Goal: Information Seeking & Learning: Learn about a topic

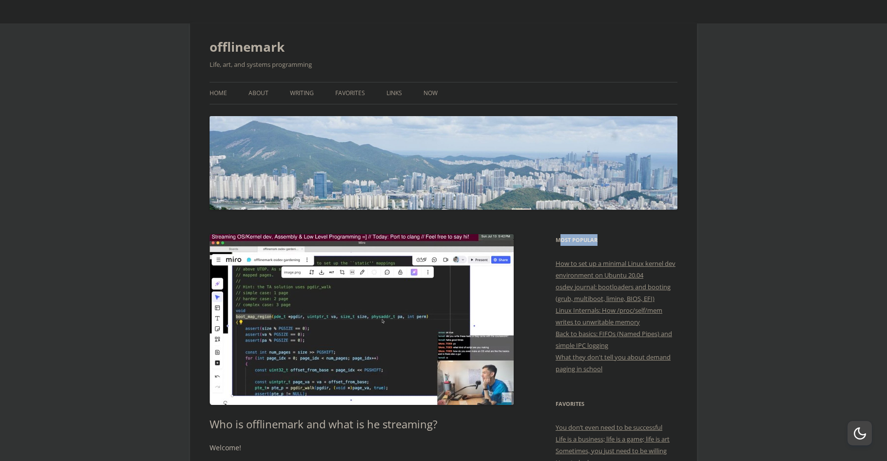
drag, startPoint x: 559, startPoint y: 237, endPoint x: 618, endPoint y: 229, distance: 60.1
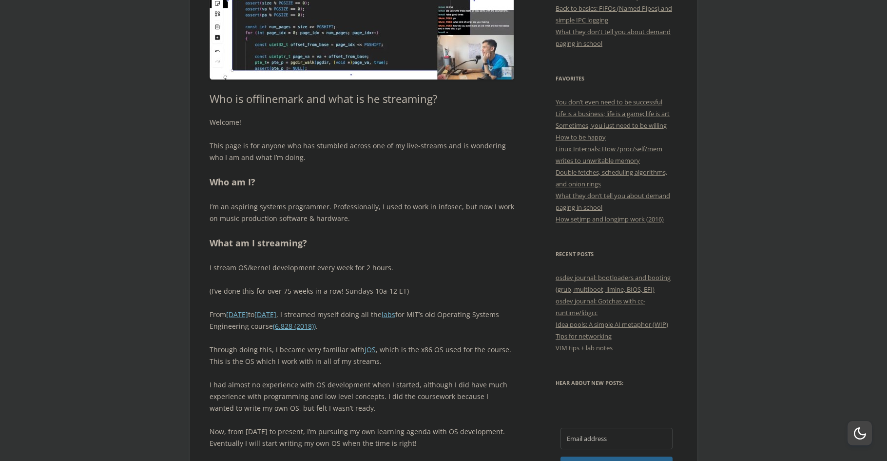
scroll to position [390, 0]
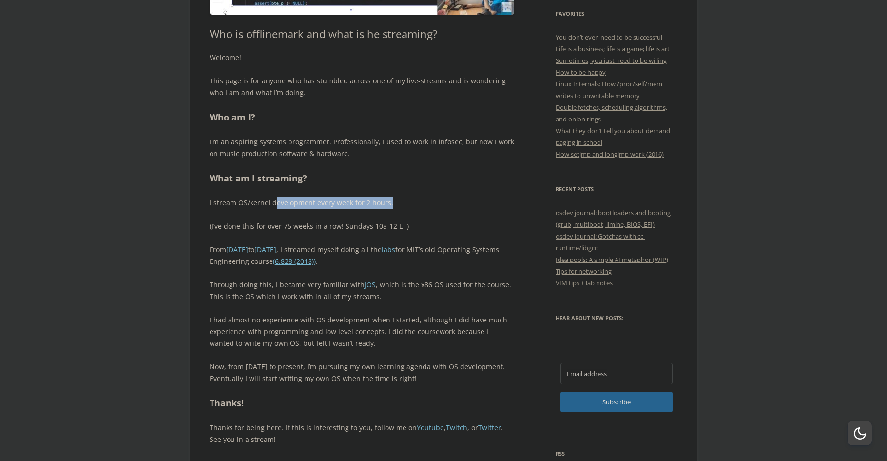
drag, startPoint x: 298, startPoint y: 203, endPoint x: 392, endPoint y: 203, distance: 94.1
click at [392, 203] on p "I stream OS/kernel development every week for 2 hours." at bounding box center [362, 203] width 305 height 12
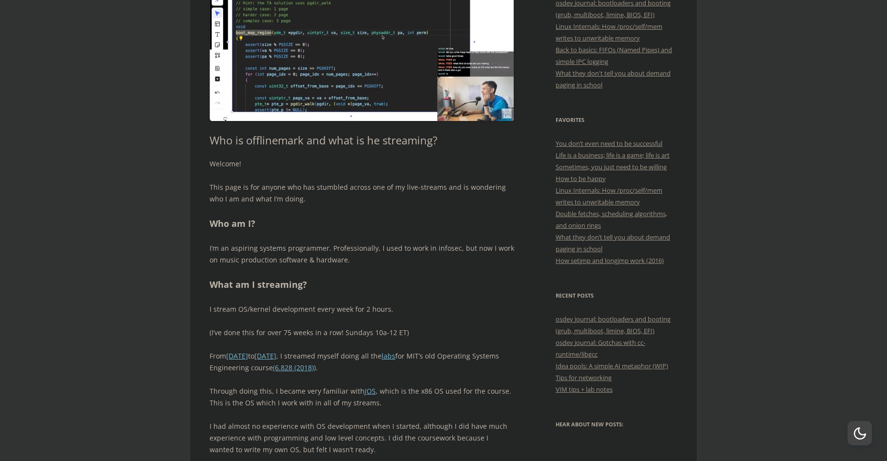
scroll to position [260, 0]
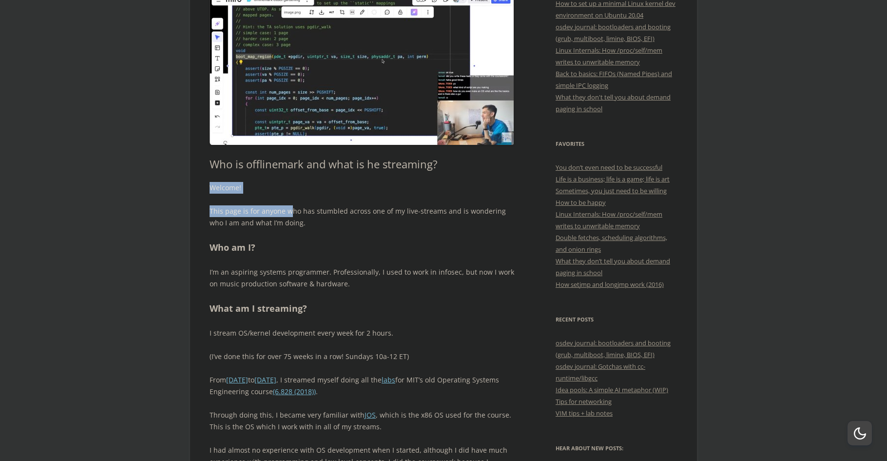
drag, startPoint x: 208, startPoint y: 186, endPoint x: 291, endPoint y: 199, distance: 84.4
click at [291, 199] on div "Welcome! This page is for anyone who has stumbled across one of my live-streams…" at bounding box center [362, 378] width 305 height 393
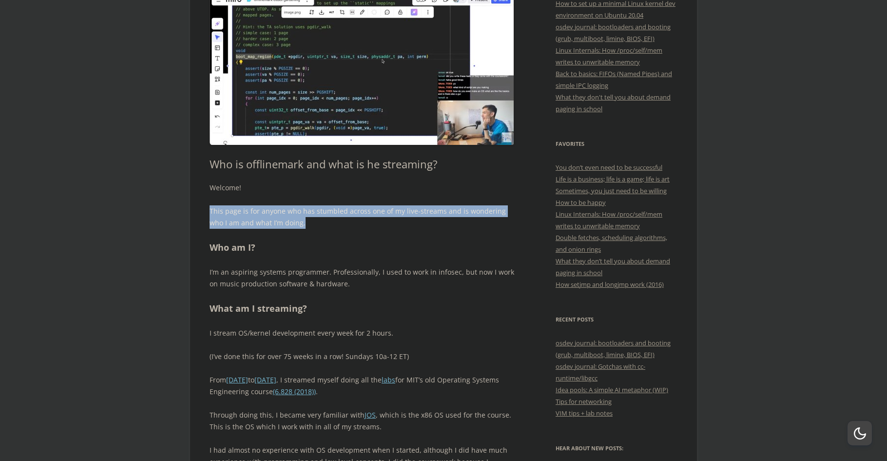
drag, startPoint x: 196, startPoint y: 203, endPoint x: 337, endPoint y: 218, distance: 142.1
click at [337, 218] on p "This page is for anyone who has stumbled across one of my live-streams and is w…" at bounding box center [362, 216] width 305 height 23
drag, startPoint x: 285, startPoint y: 217, endPoint x: 393, endPoint y: 220, distance: 108.7
click at [393, 220] on p "This page is for anyone who has stumbled across one of my live-streams and is w…" at bounding box center [362, 216] width 305 height 23
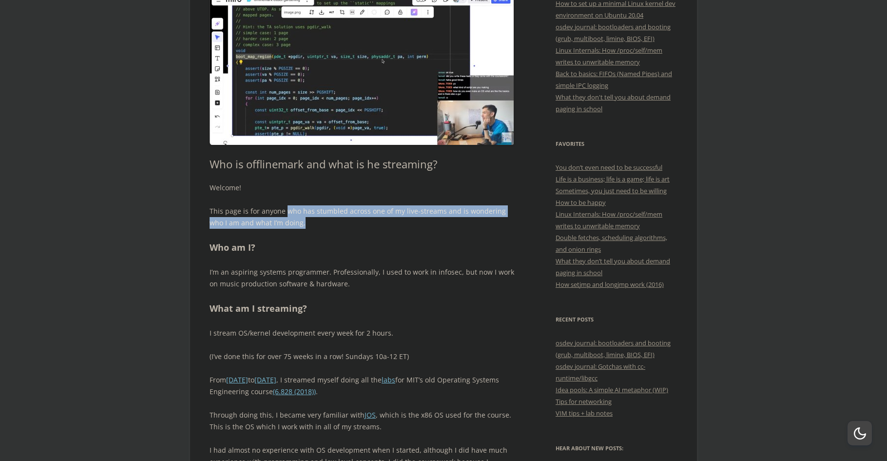
click at [393, 220] on p "This page is for anyone who has stumbled across one of my live-streams and is w…" at bounding box center [362, 216] width 305 height 23
drag, startPoint x: 213, startPoint y: 225, endPoint x: 296, endPoint y: 227, distance: 83.4
click at [296, 227] on p "This page is for anyone who has stumbled across one of my live-streams and is w…" at bounding box center [362, 216] width 305 height 23
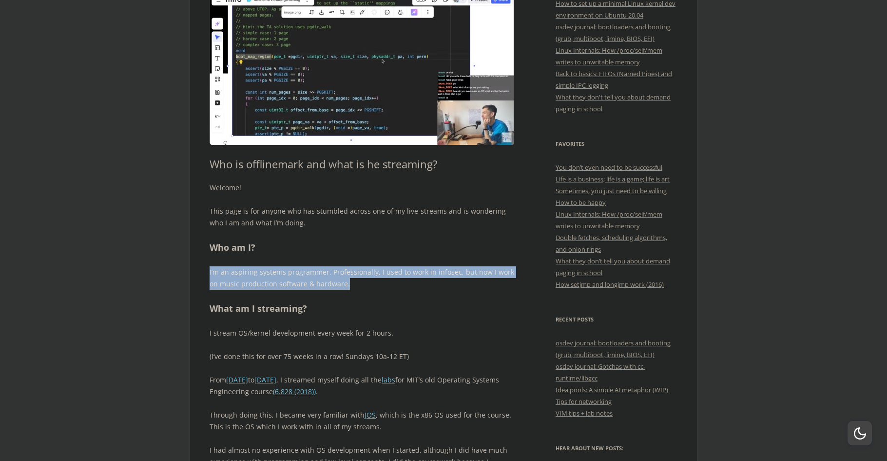
drag, startPoint x: 201, startPoint y: 271, endPoint x: 358, endPoint y: 281, distance: 157.3
click at [358, 281] on p "I’m an aspiring systems programmer. Professionally, I used to work in infosec, …" at bounding box center [362, 277] width 305 height 23
drag, startPoint x: 329, startPoint y: 273, endPoint x: 395, endPoint y: 281, distance: 66.8
click at [395, 281] on p "I’m an aspiring systems programmer. Professionally, I used to work in infosec, …" at bounding box center [362, 277] width 305 height 23
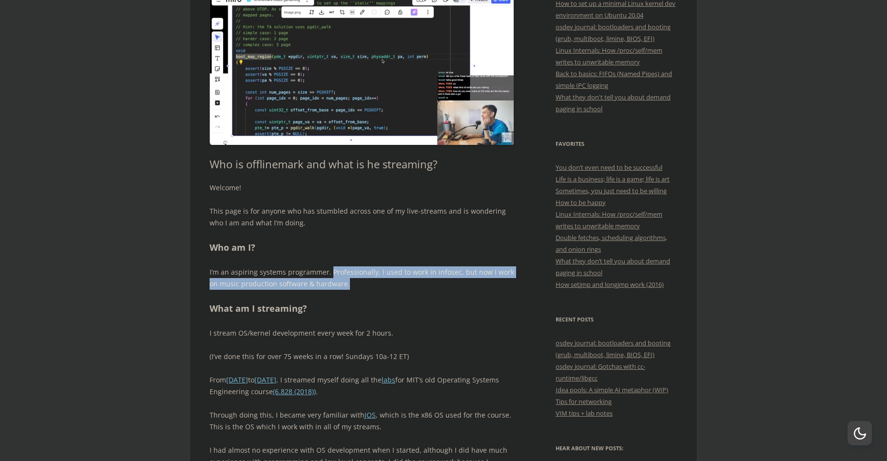
click at [395, 281] on p "I’m an aspiring systems programmer. Professionally, I used to work in infosec, …" at bounding box center [362, 277] width 305 height 23
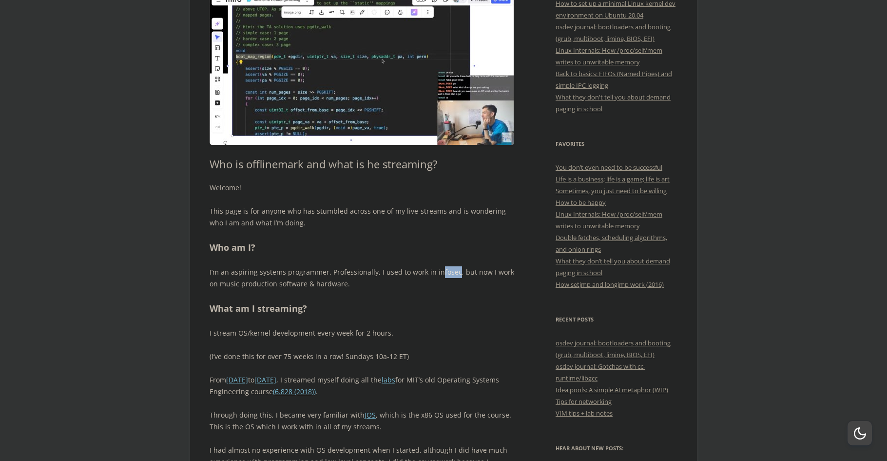
drag, startPoint x: 436, startPoint y: 271, endPoint x: 453, endPoint y: 271, distance: 17.1
click at [453, 271] on p "I’m an aspiring systems programmer. Professionally, I used to work in infosec, …" at bounding box center [362, 277] width 305 height 23
drag, startPoint x: 453, startPoint y: 271, endPoint x: 433, endPoint y: 271, distance: 20.5
click at [433, 271] on p "I’m an aspiring systems programmer. Professionally, I used to work in infosec, …" at bounding box center [362, 277] width 305 height 23
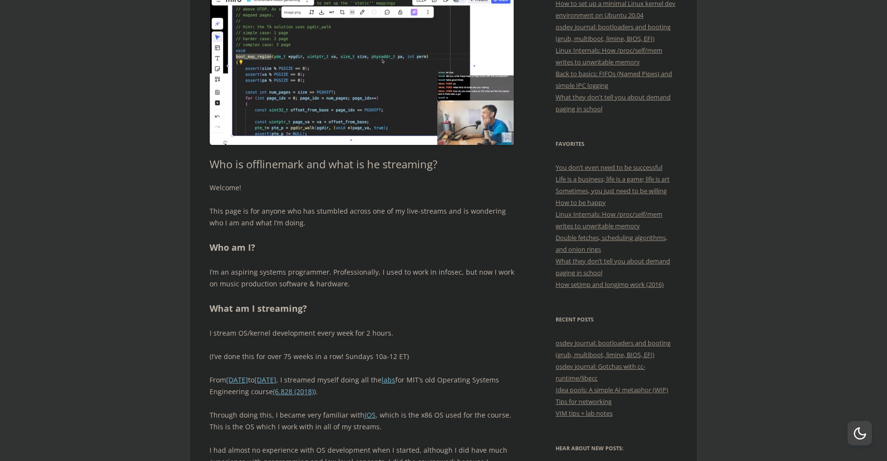
click at [270, 229] on p "This page is for anyone who has stumbled across one of my live-streams and is w…" at bounding box center [362, 216] width 305 height 23
drag, startPoint x: 210, startPoint y: 331, endPoint x: 399, endPoint y: 338, distance: 189.2
click at [399, 338] on p "I stream OS/kernel development every week for 2 hours." at bounding box center [362, 333] width 305 height 12
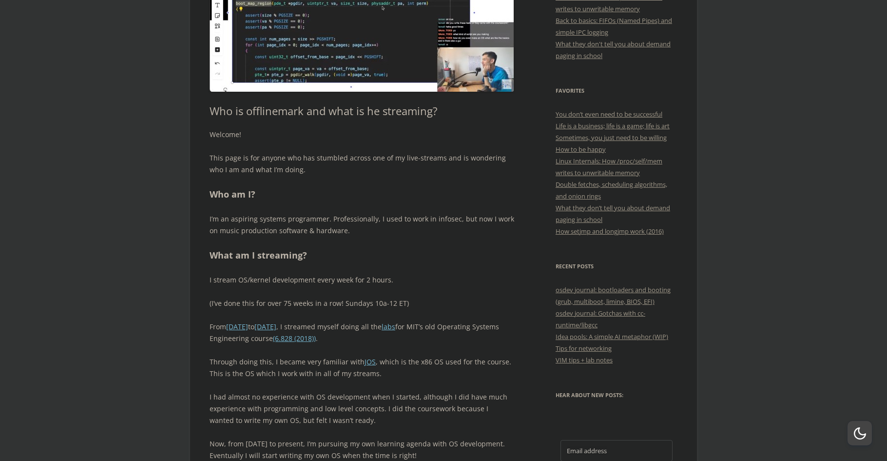
scroll to position [390, 0]
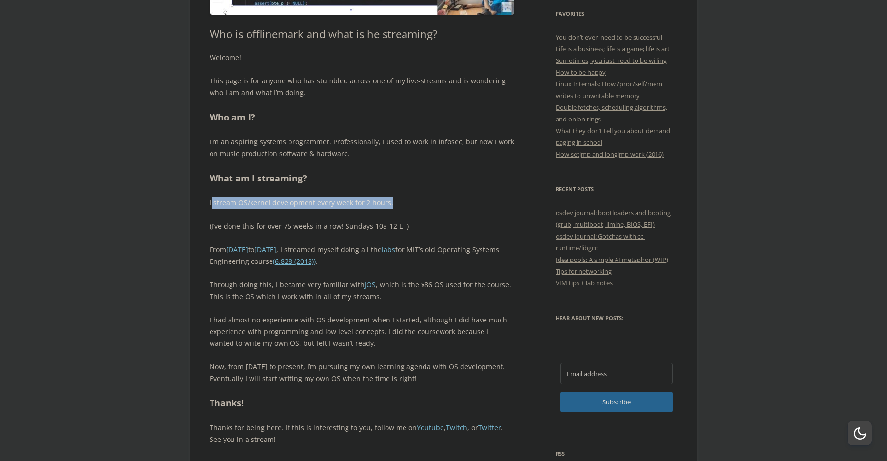
drag, startPoint x: 211, startPoint y: 205, endPoint x: 399, endPoint y: 198, distance: 187.8
click at [399, 198] on p "I stream OS/kernel development every week for 2 hours." at bounding box center [362, 203] width 305 height 12
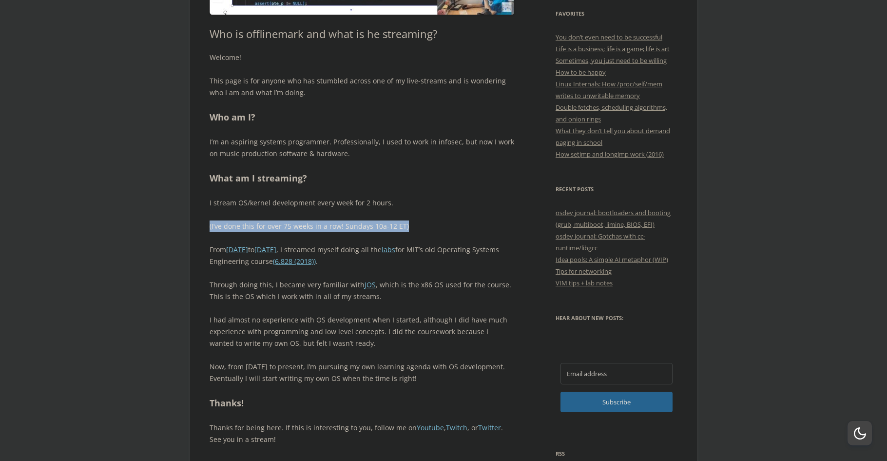
drag, startPoint x: 203, startPoint y: 227, endPoint x: 419, endPoint y: 227, distance: 216.4
click at [419, 227] on p "(I’ve done this for over 75 weeks in a row! Sundays 10a-12 ET)" at bounding box center [362, 226] width 305 height 12
drag, startPoint x: 288, startPoint y: 224, endPoint x: 444, endPoint y: 224, distance: 156.4
click at [444, 224] on p "(I’ve done this for over 75 weeks in a row! Sundays 10a-12 ET)" at bounding box center [362, 226] width 305 height 12
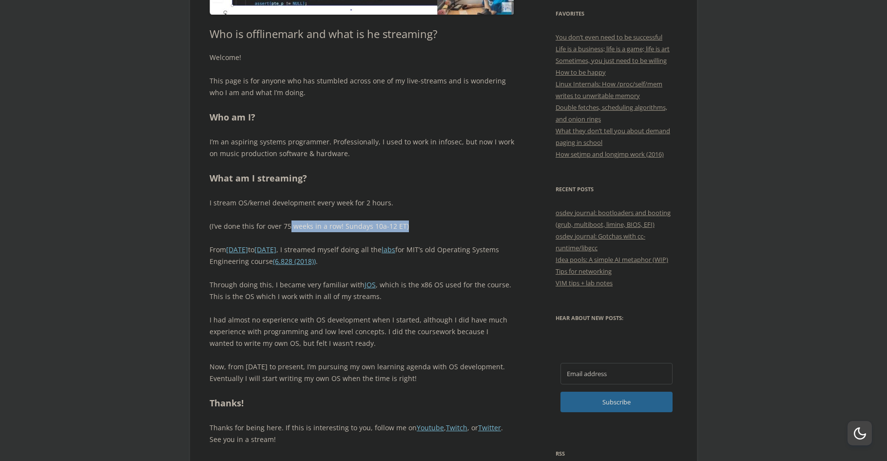
click at [444, 224] on p "(I’ve done this for over 75 weeks in a row! Sundays 10a-12 ET)" at bounding box center [362, 226] width 305 height 12
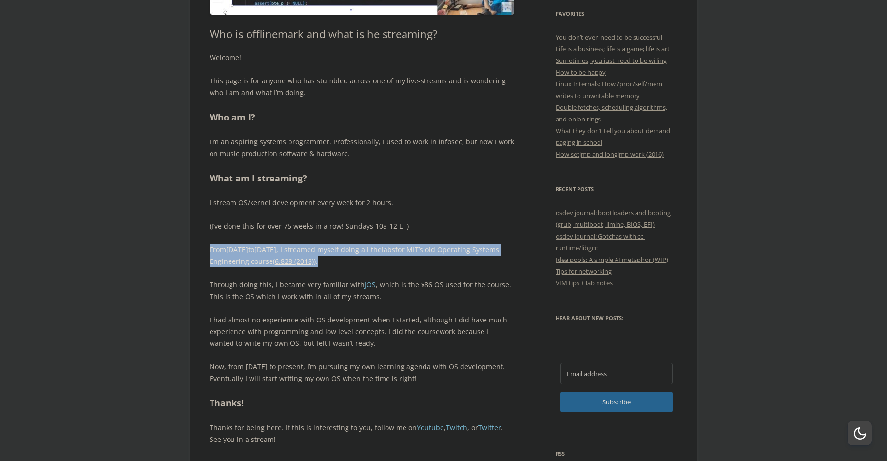
drag, startPoint x: 204, startPoint y: 249, endPoint x: 407, endPoint y: 261, distance: 203.1
click at [407, 261] on p "From February 2024 to May 2025 , I streamed myself doing all the labs for MIT’s…" at bounding box center [362, 255] width 305 height 23
drag, startPoint x: 349, startPoint y: 248, endPoint x: 426, endPoint y: 266, distance: 78.7
click at [426, 266] on p "From February 2024 to May 2025 , I streamed myself doing all the labs for MIT’s…" at bounding box center [362, 255] width 305 height 23
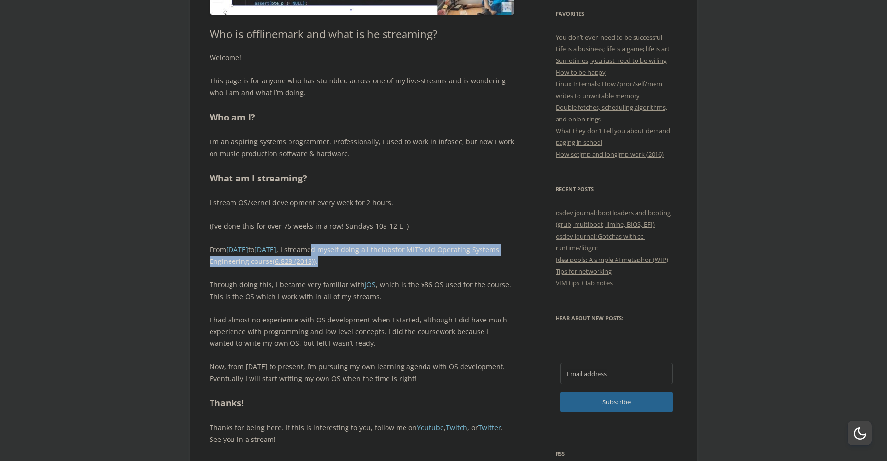
click at [427, 265] on p "From February 2024 to May 2025 , I streamed myself doing all the labs for MIT’s…" at bounding box center [362, 255] width 305 height 23
drag, startPoint x: 320, startPoint y: 242, endPoint x: 407, endPoint y: 261, distance: 88.7
click at [407, 261] on div "Welcome! This page is for anyone who has stumbled across one of my live-streams…" at bounding box center [362, 248] width 305 height 393
click at [407, 261] on p "From February 2024 to May 2025 , I streamed myself doing all the labs for MIT’s…" at bounding box center [362, 255] width 305 height 23
drag, startPoint x: 211, startPoint y: 259, endPoint x: 378, endPoint y: 264, distance: 167.2
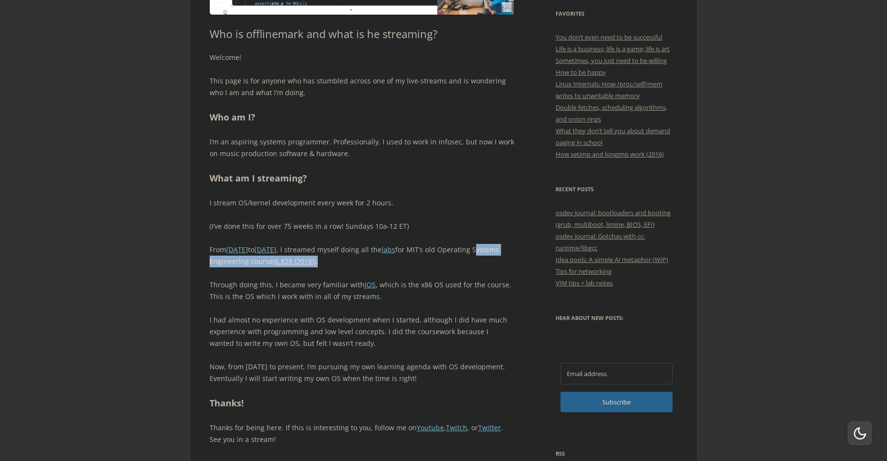
click at [378, 264] on p "From February 2024 to May 2025 , I streamed myself doing all the labs for MIT’s…" at bounding box center [362, 255] width 305 height 23
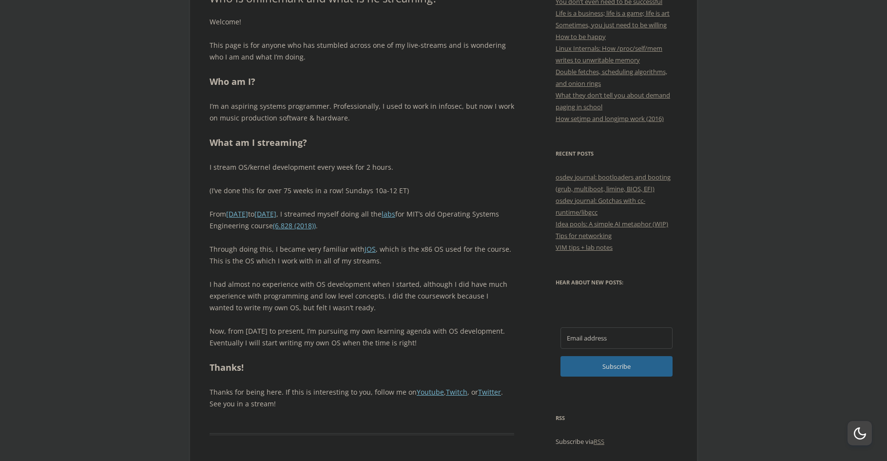
scroll to position [455, 0]
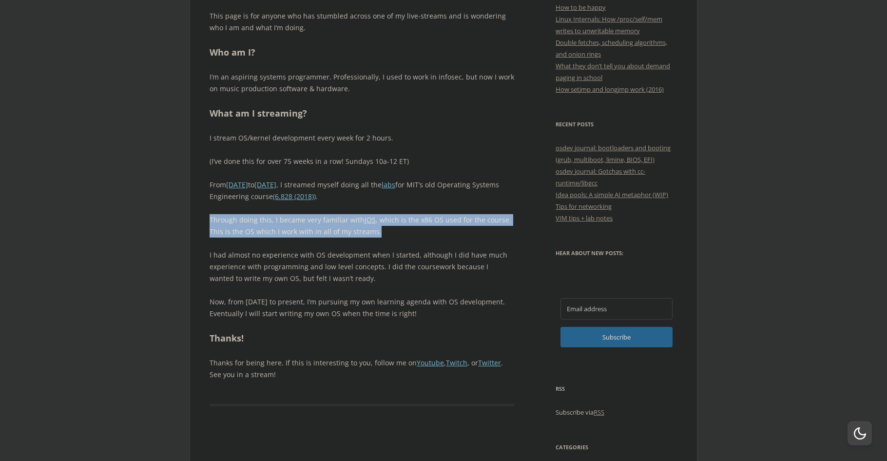
drag, startPoint x: 208, startPoint y: 218, endPoint x: 429, endPoint y: 232, distance: 222.2
click at [429, 232] on p "Through doing this, I became very familiar with JOS , which is the x86 OS used …" at bounding box center [362, 225] width 305 height 23
drag, startPoint x: 300, startPoint y: 222, endPoint x: 492, endPoint y: 229, distance: 192.6
click at [492, 229] on p "Through doing this, I became very familiar with JOS , which is the x86 OS used …" at bounding box center [362, 225] width 305 height 23
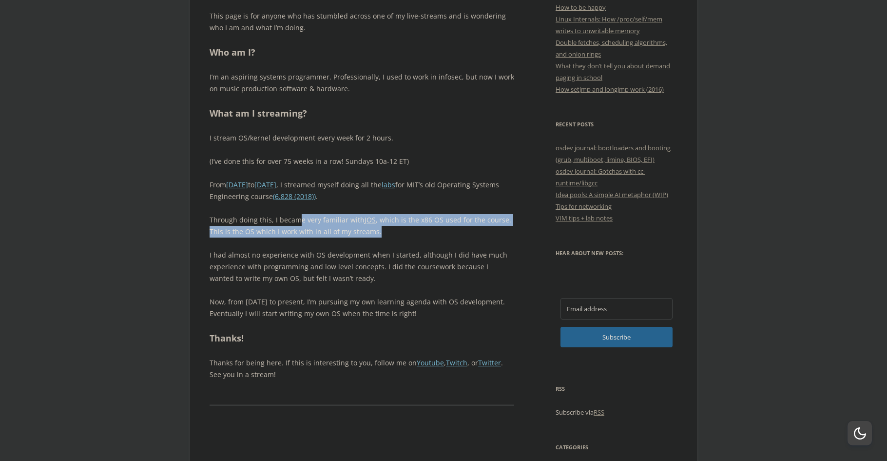
click at [492, 229] on p "Through doing this, I became very familiar with JOS , which is the x86 OS used …" at bounding box center [362, 225] width 305 height 23
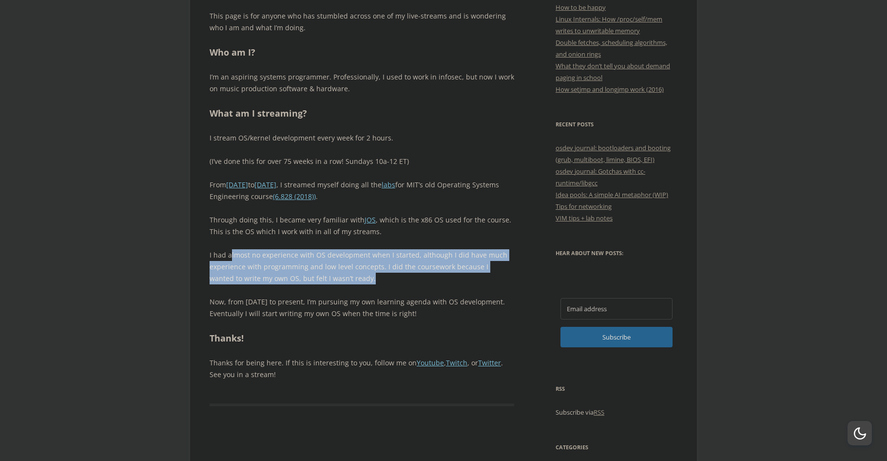
drag, startPoint x: 232, startPoint y: 254, endPoint x: 383, endPoint y: 276, distance: 153.2
click at [383, 276] on p "I had almost no experience with OS development when I started, although I did h…" at bounding box center [362, 266] width 305 height 35
drag, startPoint x: 365, startPoint y: 254, endPoint x: 440, endPoint y: 274, distance: 77.7
click at [440, 274] on p "I had almost no experience with OS development when I started, although I did h…" at bounding box center [362, 266] width 305 height 35
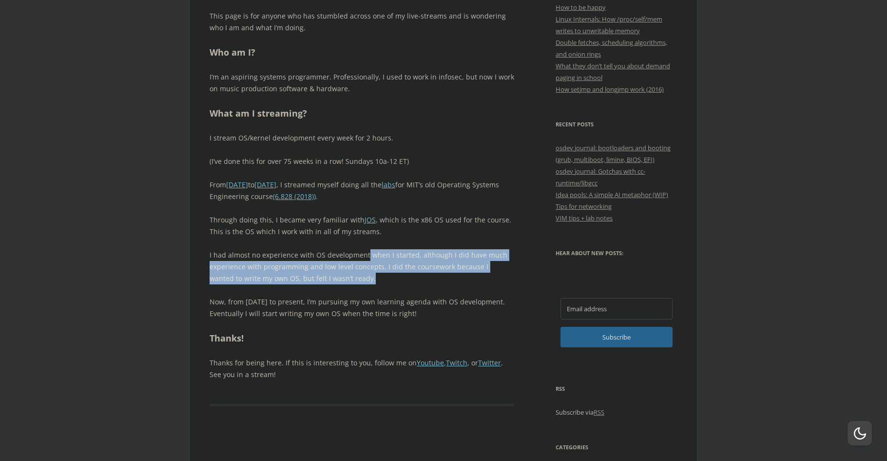
click at [440, 274] on p "I had almost no experience with OS development when I started, although I did h…" at bounding box center [362, 266] width 305 height 35
drag, startPoint x: 208, startPoint y: 266, endPoint x: 371, endPoint y: 281, distance: 164.5
click at [371, 281] on p "I had almost no experience with OS development when I started, although I did h…" at bounding box center [362, 266] width 305 height 35
drag, startPoint x: 312, startPoint y: 302, endPoint x: 460, endPoint y: 312, distance: 148.5
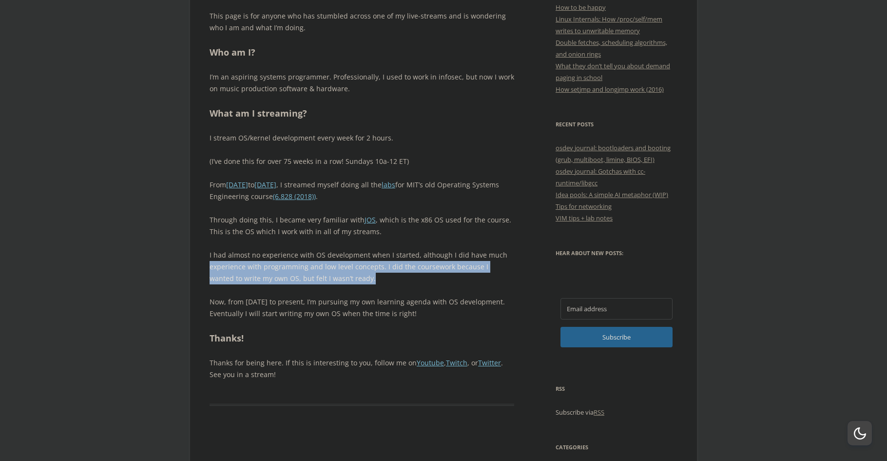
click at [460, 312] on p "Now, from May 2025 to present, I’m pursuing my own learning agenda with OS deve…" at bounding box center [362, 307] width 305 height 23
drag, startPoint x: 452, startPoint y: 312, endPoint x: 226, endPoint y: 283, distance: 227.5
click at [226, 283] on div "Welcome! This page is for anyone who has stumbled across one of my live-streams…" at bounding box center [362, 183] width 305 height 393
click at [226, 283] on p "I had almost no experience with OS development when I started, although I did h…" at bounding box center [362, 266] width 305 height 35
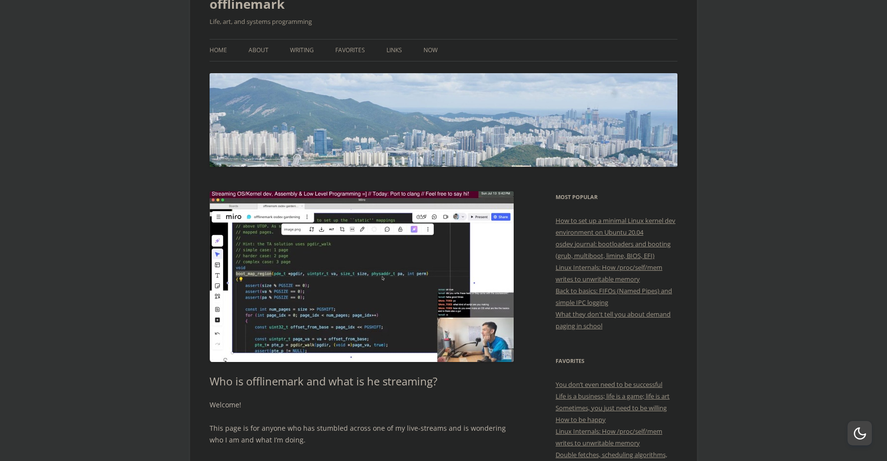
scroll to position [0, 0]
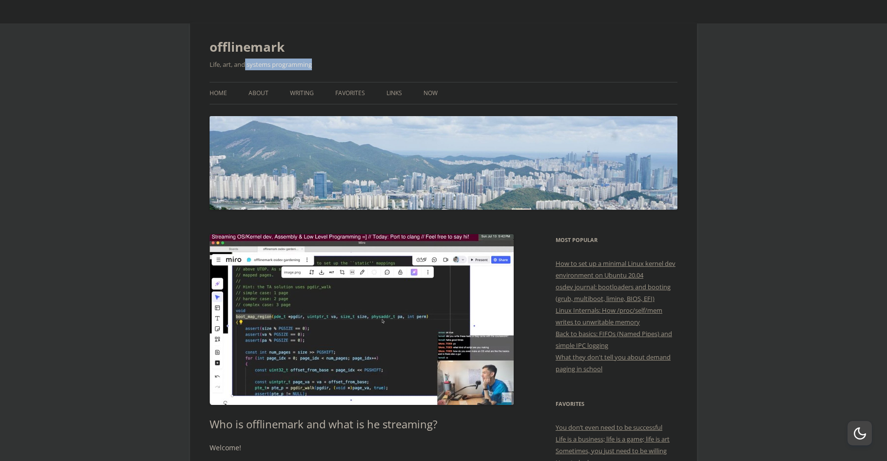
drag, startPoint x: 245, startPoint y: 63, endPoint x: 356, endPoint y: 63, distance: 110.6
click at [356, 63] on h2 "Life, art, and systems programming" at bounding box center [444, 64] width 468 height 12
click at [351, 91] on link "Favorites" at bounding box center [350, 92] width 30 height 21
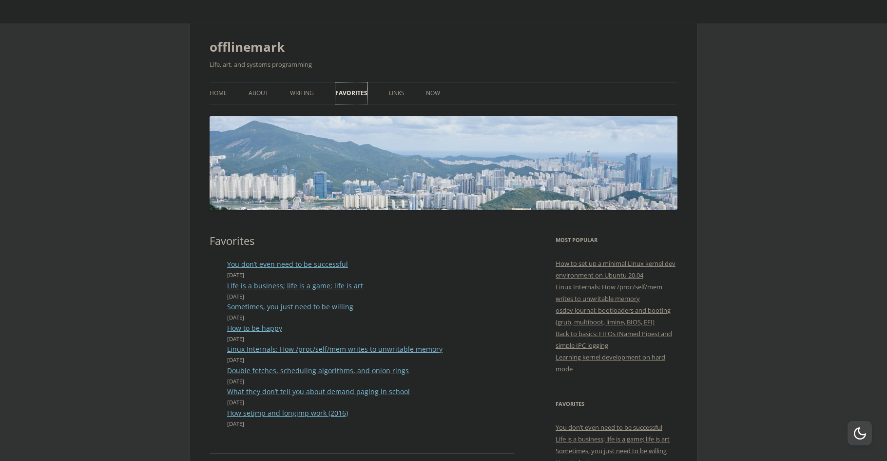
click at [344, 91] on link "Favorites" at bounding box center [351, 92] width 32 height 21
click at [395, 268] on li "You don’t even need to be successful August 9, 2024" at bounding box center [370, 268] width 287 height 21
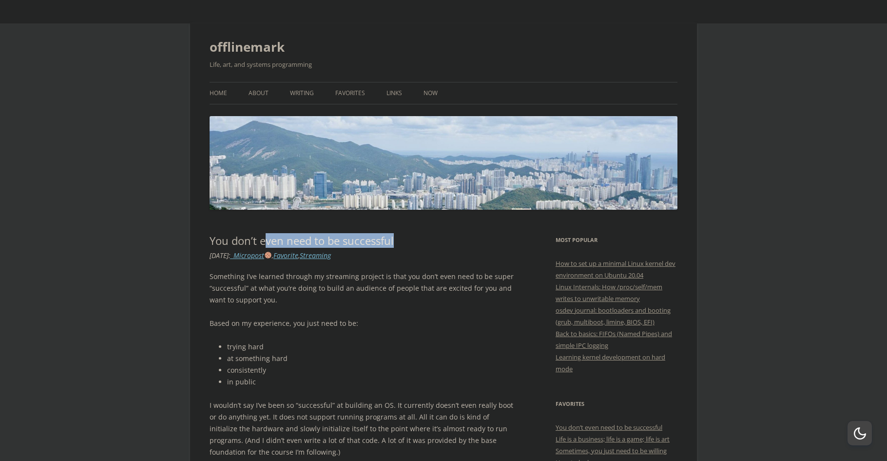
drag, startPoint x: 264, startPoint y: 237, endPoint x: 440, endPoint y: 234, distance: 176.0
click at [440, 234] on h1 "You don’t even need to be successful" at bounding box center [362, 240] width 305 height 13
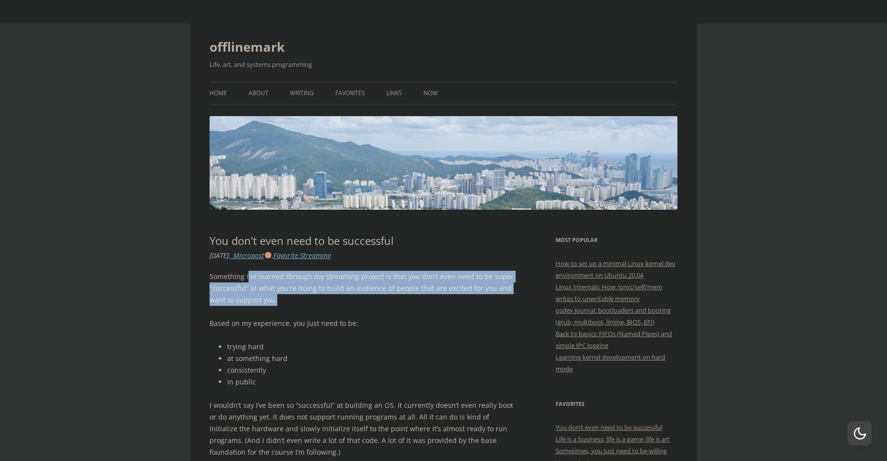
drag, startPoint x: 247, startPoint y: 280, endPoint x: 327, endPoint y: 297, distance: 81.7
click at [327, 297] on p "Something I’ve learned through my streaming project is that you don’t even need…" at bounding box center [362, 287] width 305 height 35
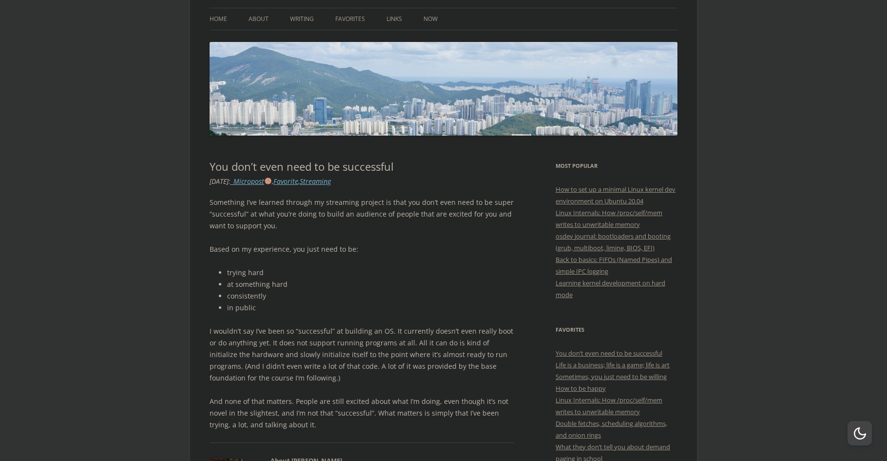
scroll to position [65, 0]
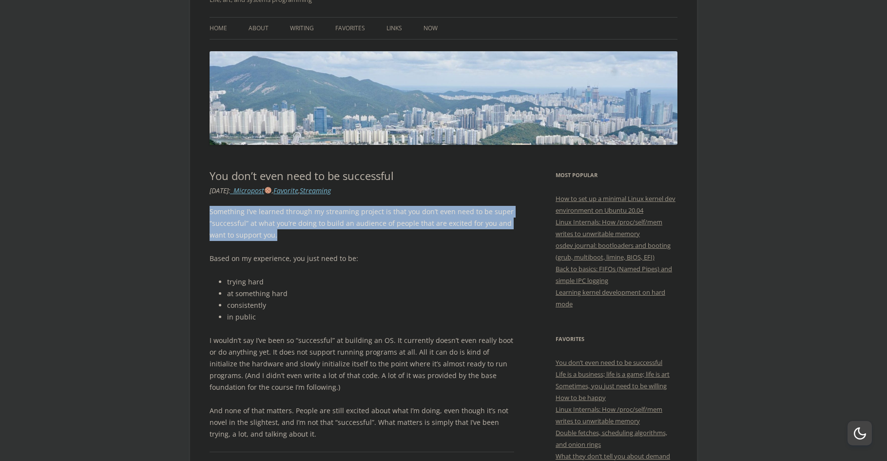
drag, startPoint x: 210, startPoint y: 207, endPoint x: 301, endPoint y: 233, distance: 95.5
click at [301, 233] on p "Something I’ve learned through my streaming project is that you don’t even need…" at bounding box center [362, 223] width 305 height 35
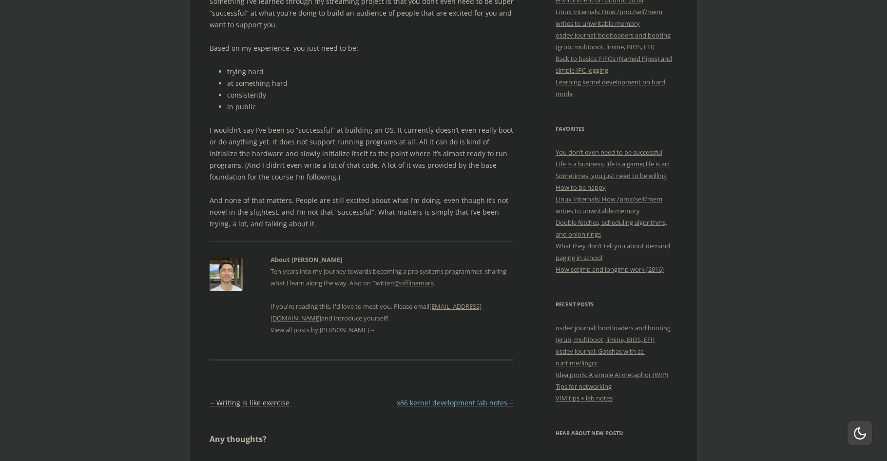
scroll to position [260, 0]
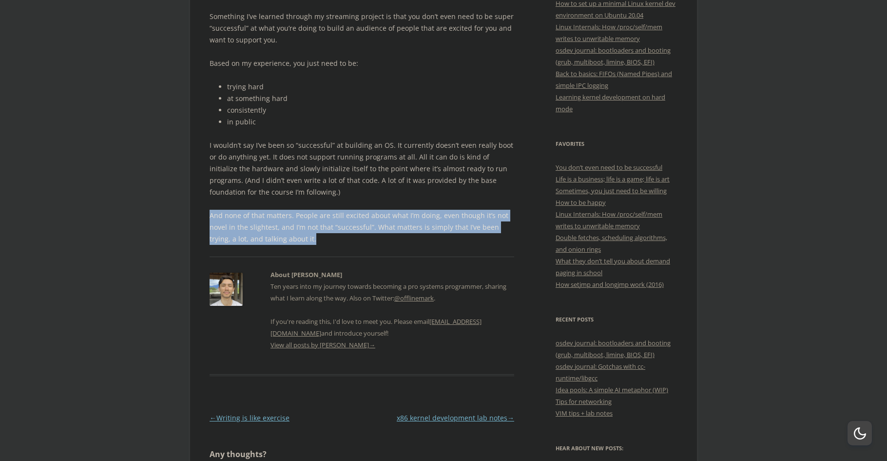
drag, startPoint x: 204, startPoint y: 213, endPoint x: 301, endPoint y: 233, distance: 99.0
click at [301, 233] on p "And none of that matters. People are still excited about what I’m doing, even t…" at bounding box center [362, 227] width 305 height 35
